Goal: Information Seeking & Learning: Understand process/instructions

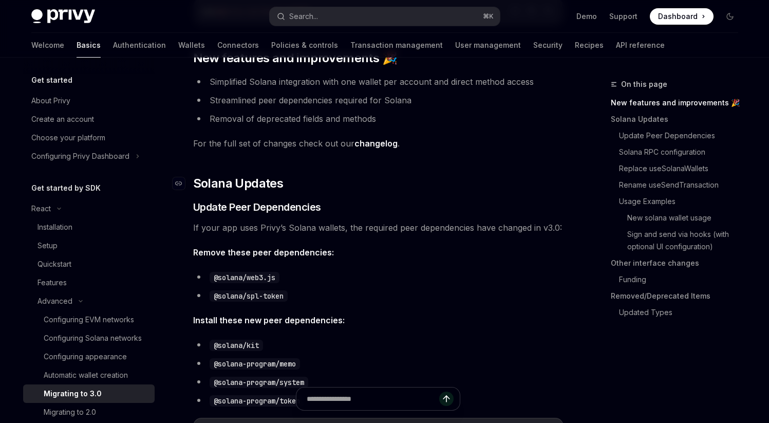
type textarea "*"
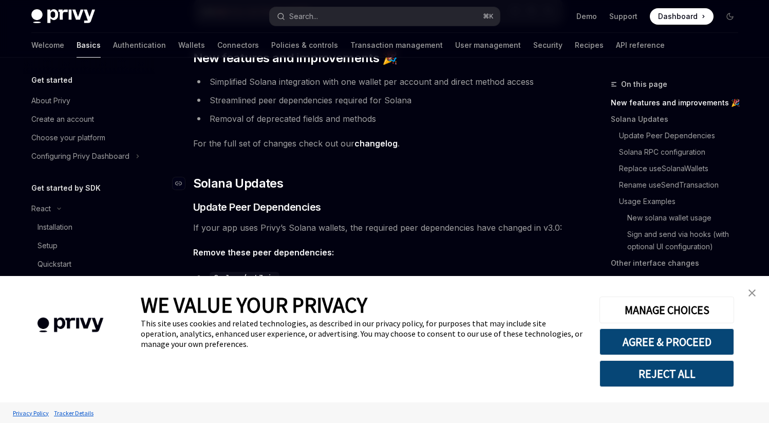
scroll to position [243, 0]
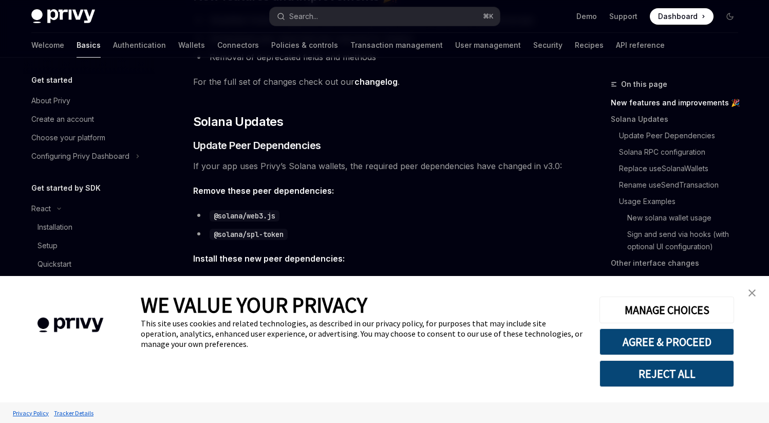
click at [676, 379] on button "REJECT ALL" at bounding box center [666, 373] width 135 height 27
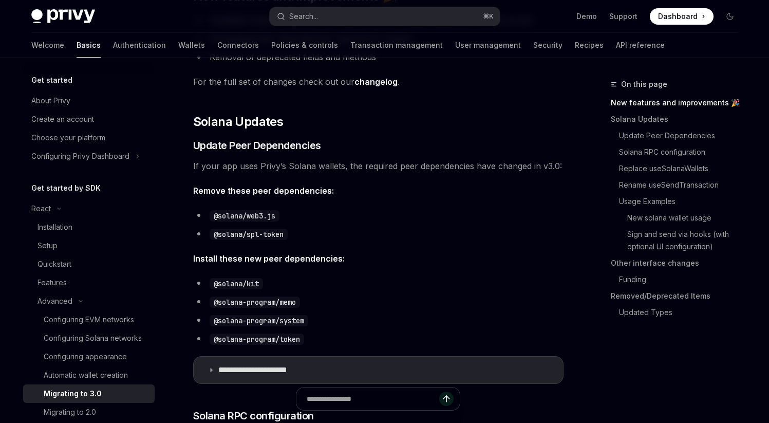
scroll to position [366, 0]
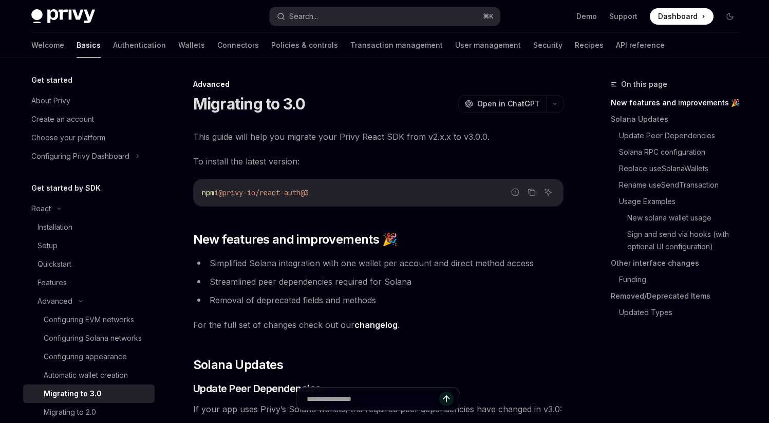
click at [70, 16] on img at bounding box center [63, 16] width 64 height 14
type textarea "*"
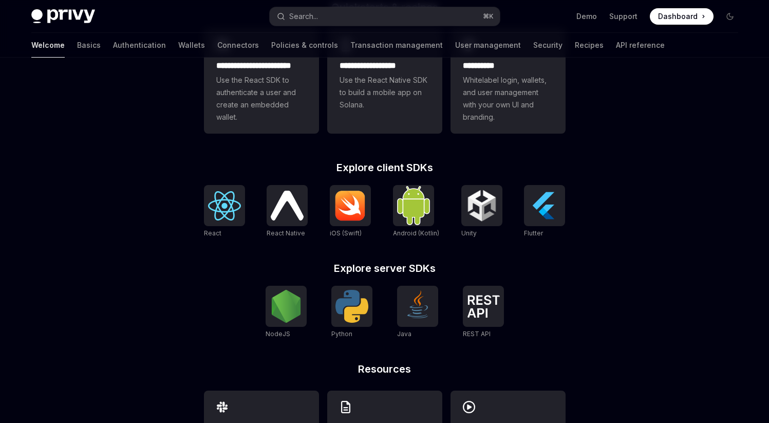
scroll to position [394, 0]
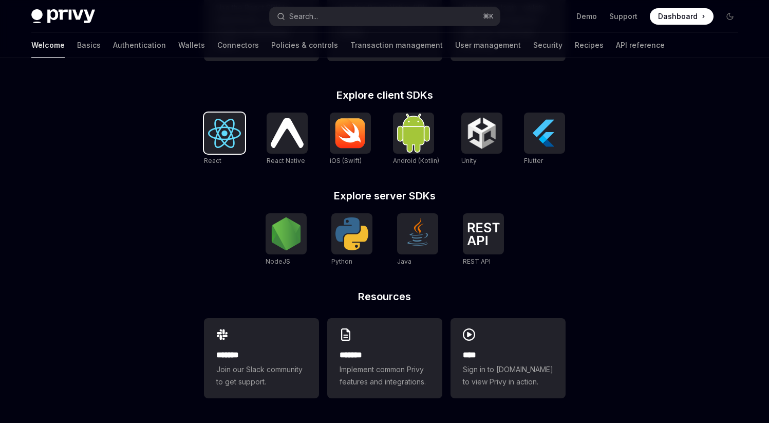
click at [221, 138] on img at bounding box center [224, 133] width 33 height 29
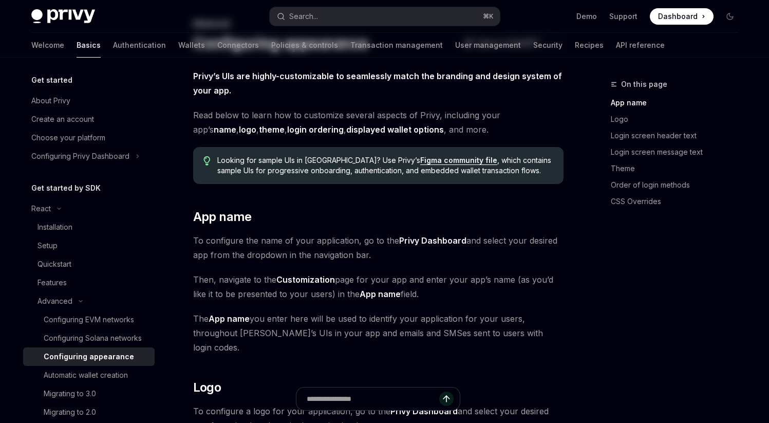
scroll to position [62, 0]
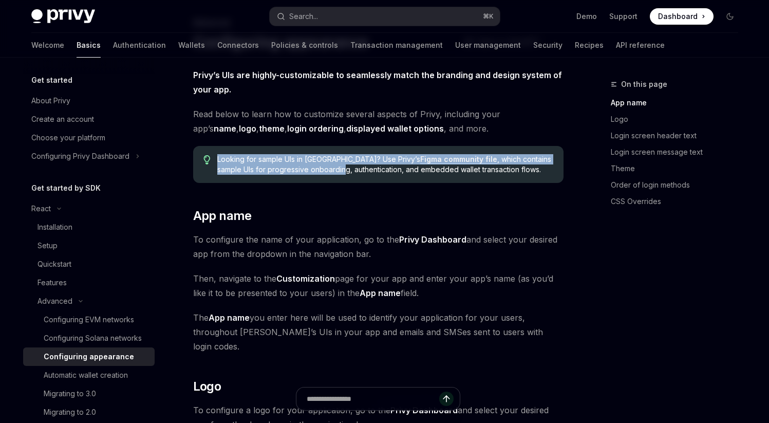
drag, startPoint x: 217, startPoint y: 162, endPoint x: 291, endPoint y: 164, distance: 74.0
click at [291, 164] on span "Looking for sample UIs in Figma? Use Privy’s Figma community file , which conta…" at bounding box center [384, 164] width 335 height 21
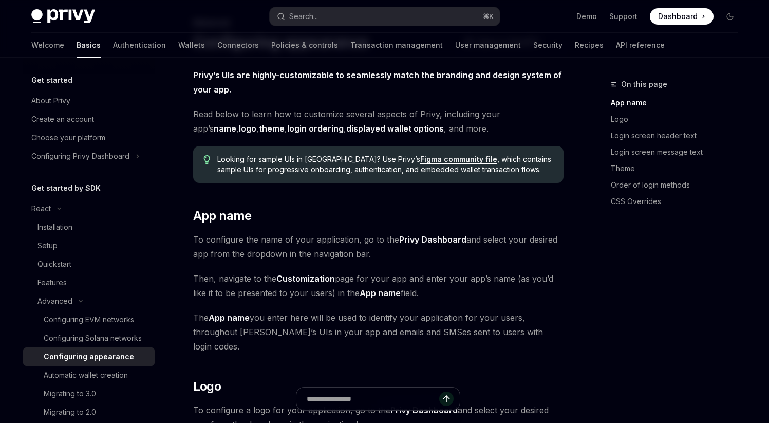
click at [299, 161] on span "Looking for sample UIs in Figma? Use Privy’s Figma community file , which conta…" at bounding box center [384, 164] width 335 height 21
click at [420, 158] on link "Figma community file" at bounding box center [458, 159] width 77 height 9
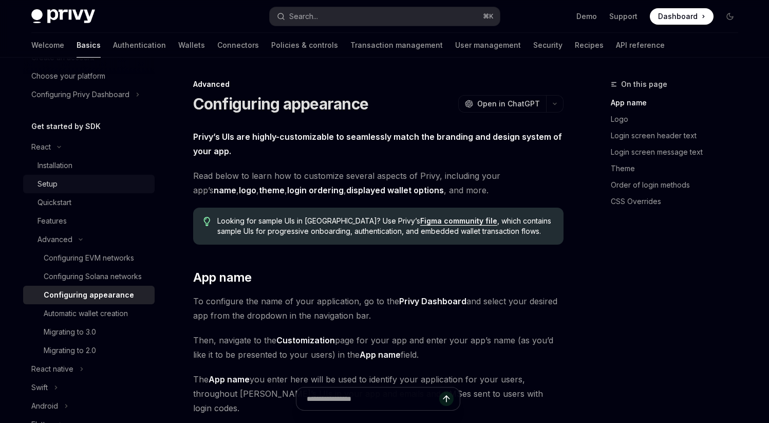
click at [116, 183] on div "Setup" at bounding box center [92, 184] width 111 height 12
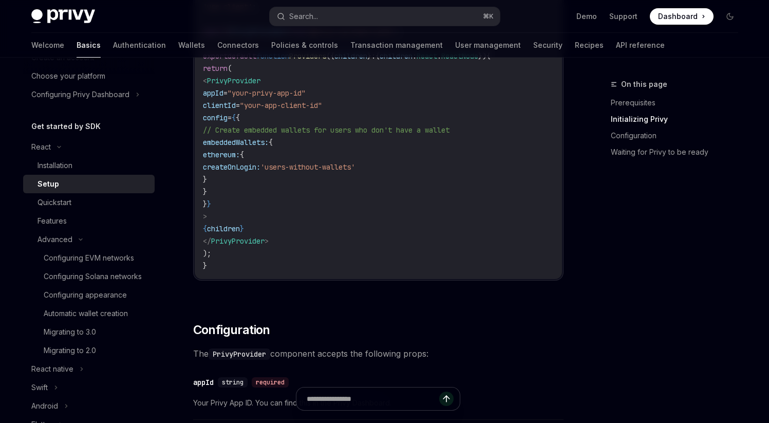
type textarea "*"
